Goal: Register for event/course

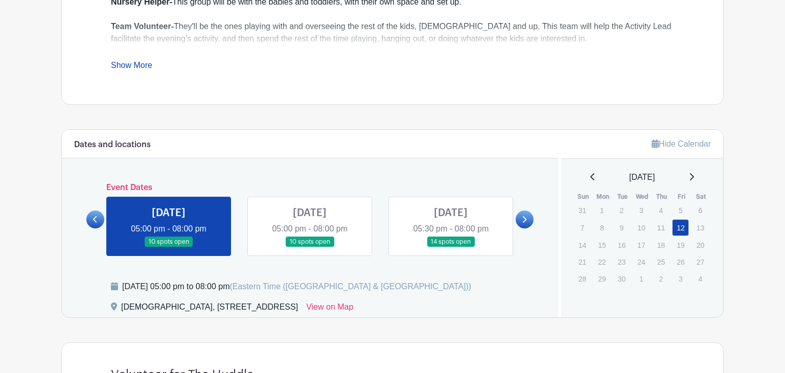
scroll to position [534, 0]
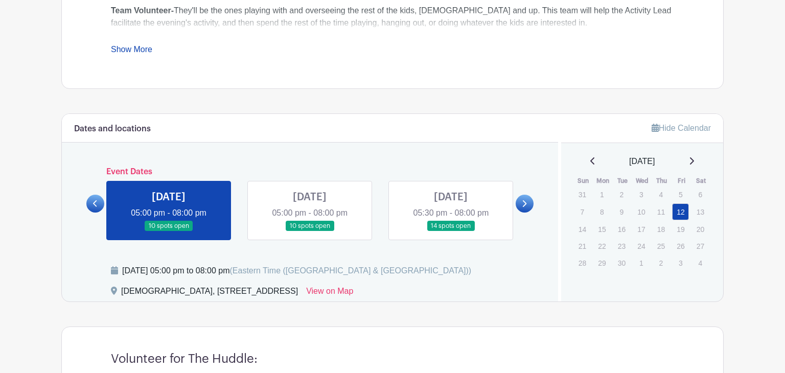
click at [310, 232] on link at bounding box center [310, 232] width 0 height 0
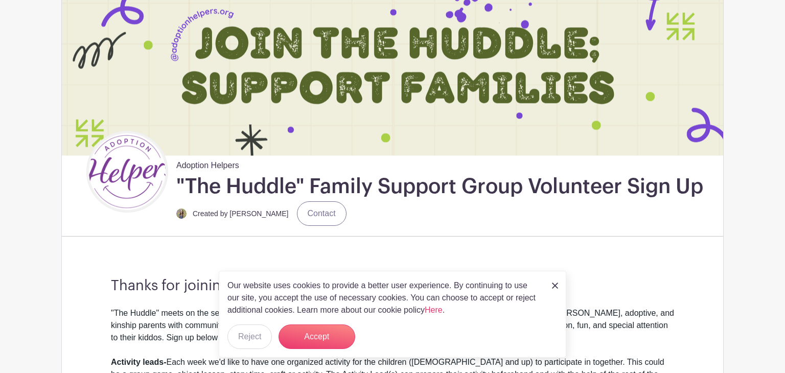
scroll to position [114, 0]
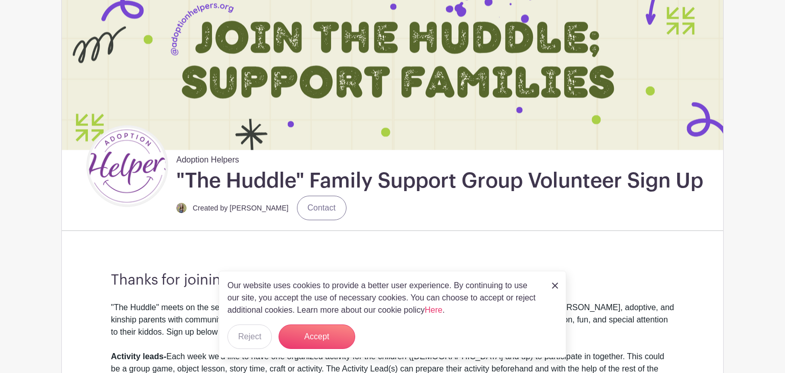
click at [553, 282] on link at bounding box center [555, 285] width 6 height 12
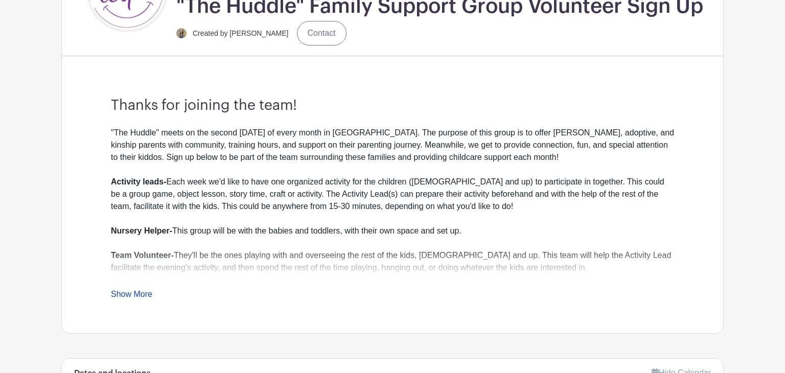
scroll to position [290, 0]
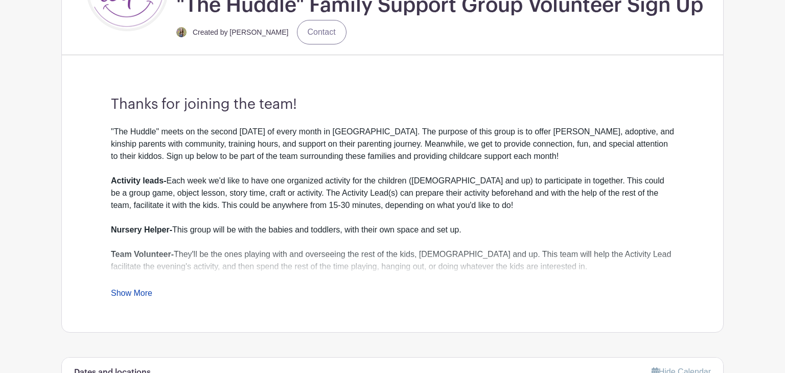
click at [136, 290] on link "Show More" at bounding box center [131, 295] width 41 height 13
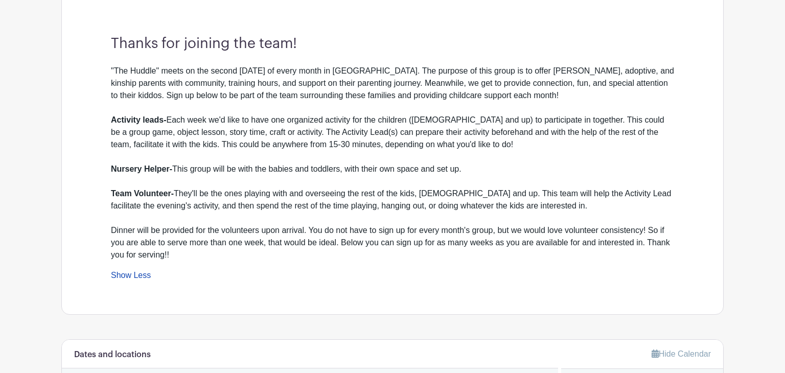
scroll to position [351, 0]
click at [227, 215] on div ""The Huddle" meets on the second Friday of every month in Mauldin. The purpose …" at bounding box center [392, 162] width 563 height 196
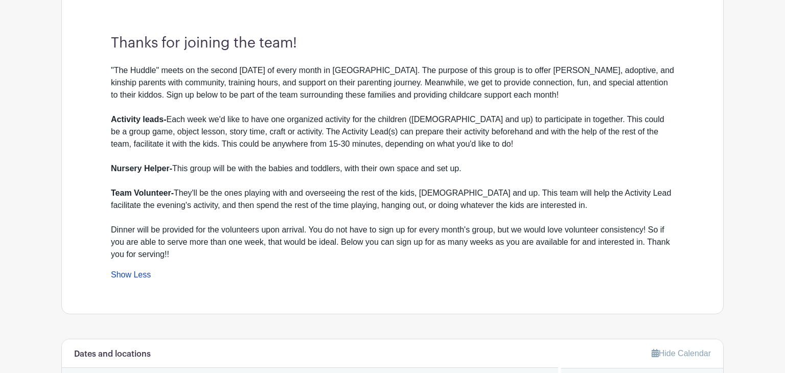
click at [227, 215] on div ""The Huddle" meets on the second Friday of every month in Mauldin. The purpose …" at bounding box center [392, 162] width 563 height 196
click at [222, 212] on div ""The Huddle" meets on the second Friday of every month in Mauldin. The purpose …" at bounding box center [392, 162] width 563 height 196
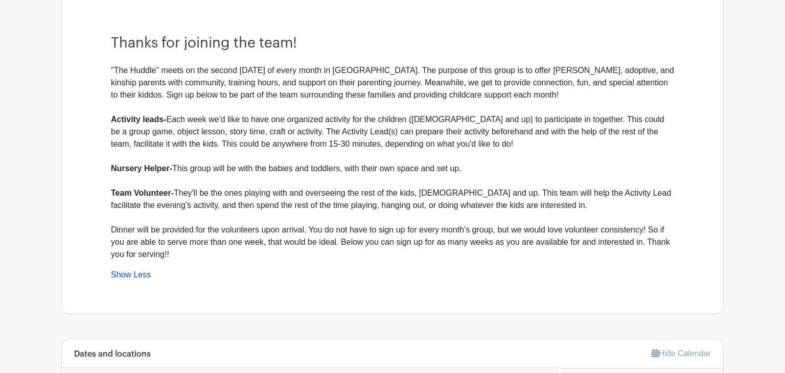
click at [236, 262] on div ""The Huddle" meets on the second Friday of every month in Mauldin. The purpose …" at bounding box center [392, 172] width 563 height 217
click at [240, 238] on div ""The Huddle" meets on the second Friday of every month in Mauldin. The purpose …" at bounding box center [392, 162] width 563 height 196
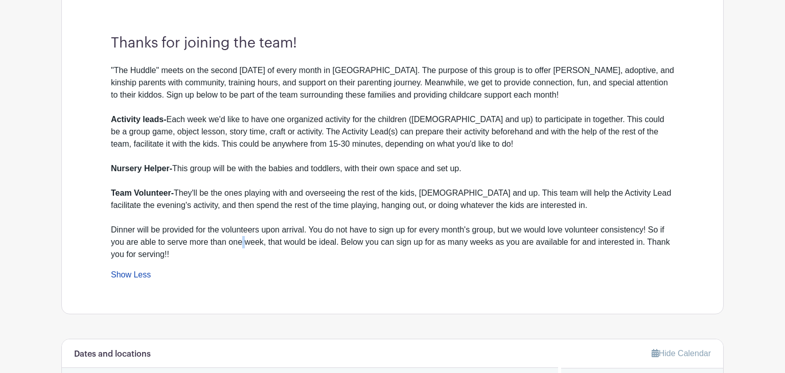
click at [240, 238] on div ""The Huddle" meets on the second Friday of every month in Mauldin. The purpose …" at bounding box center [392, 162] width 563 height 196
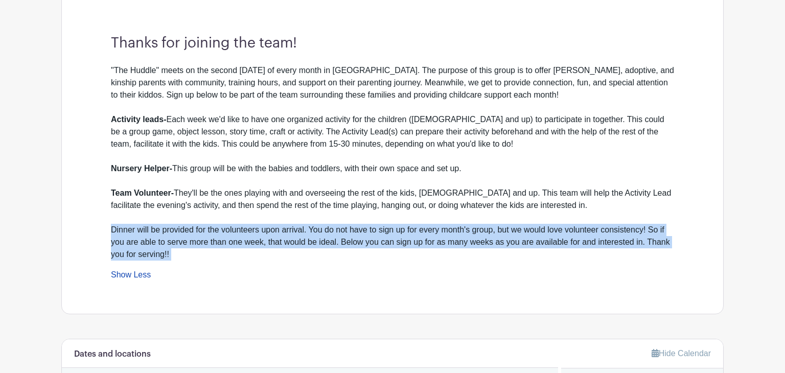
click at [240, 240] on div ""The Huddle" meets on the second Friday of every month in Mauldin. The purpose …" at bounding box center [392, 162] width 563 height 196
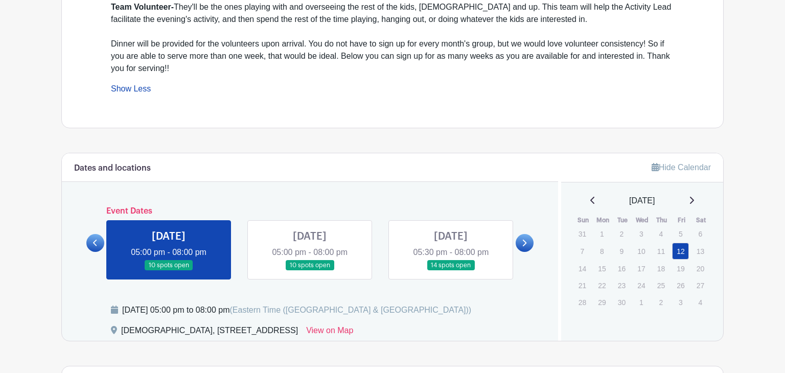
scroll to position [541, 0]
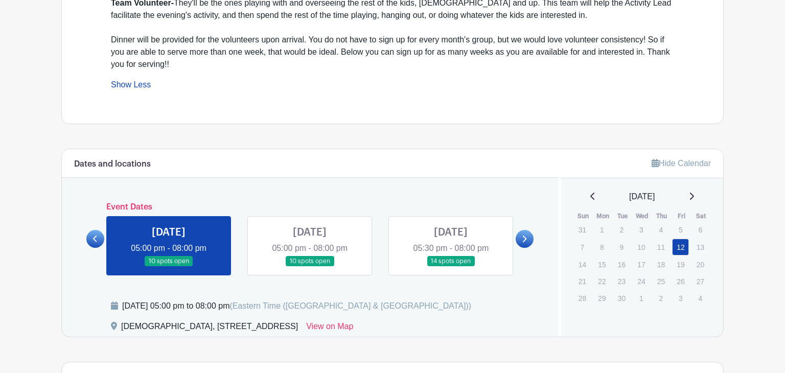
click at [451, 267] on link at bounding box center [451, 267] width 0 height 0
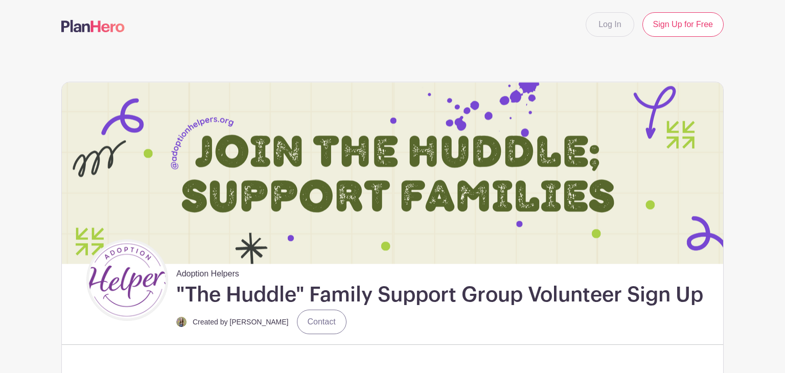
scroll to position [8, 0]
